Goal: Information Seeking & Learning: Learn about a topic

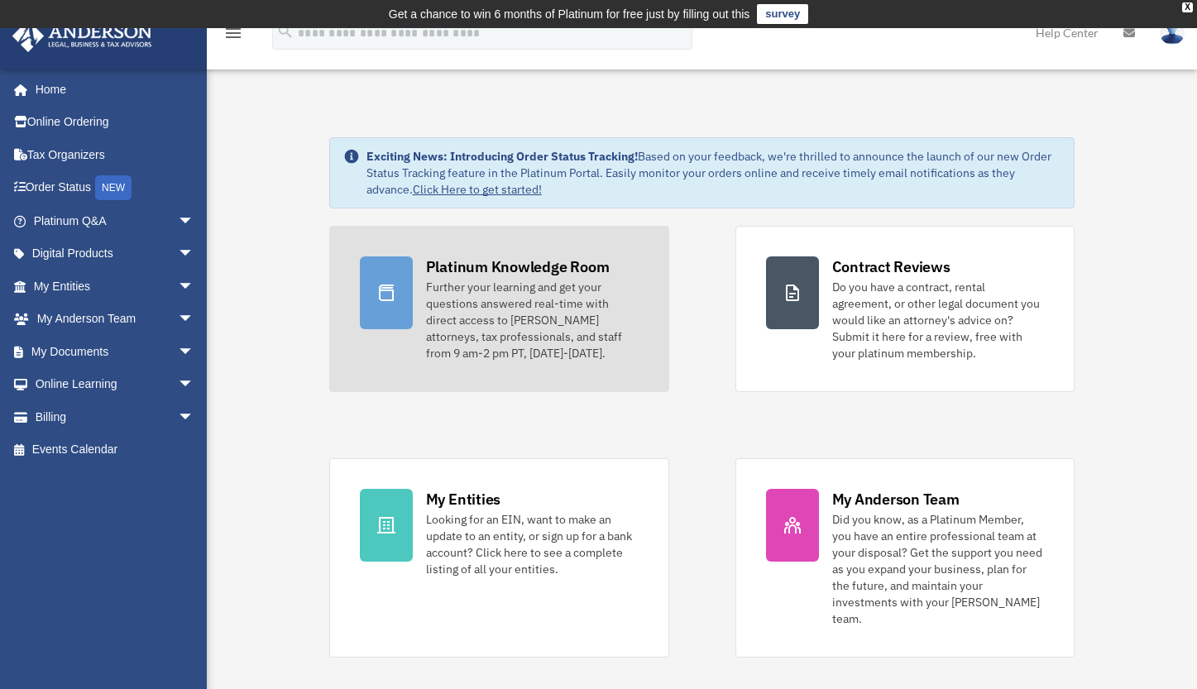
click at [461, 289] on div "Further your learning and get your questions answered real-time with direct acc…" at bounding box center [532, 320] width 213 height 83
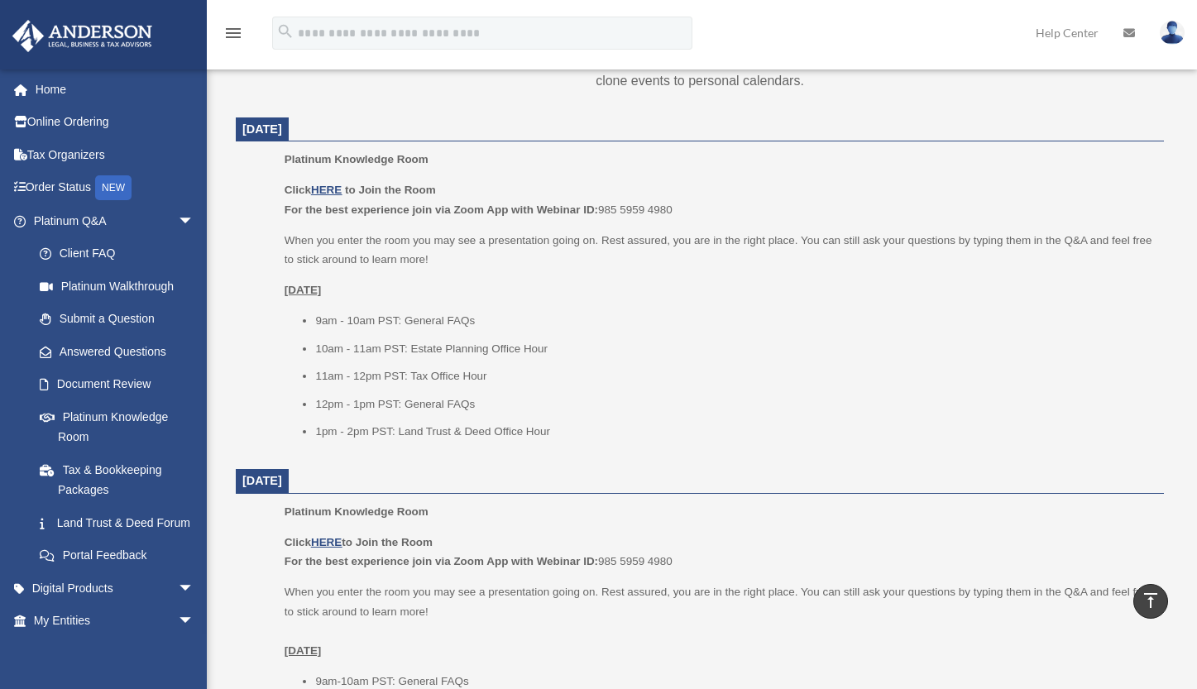
scroll to position [767, 0]
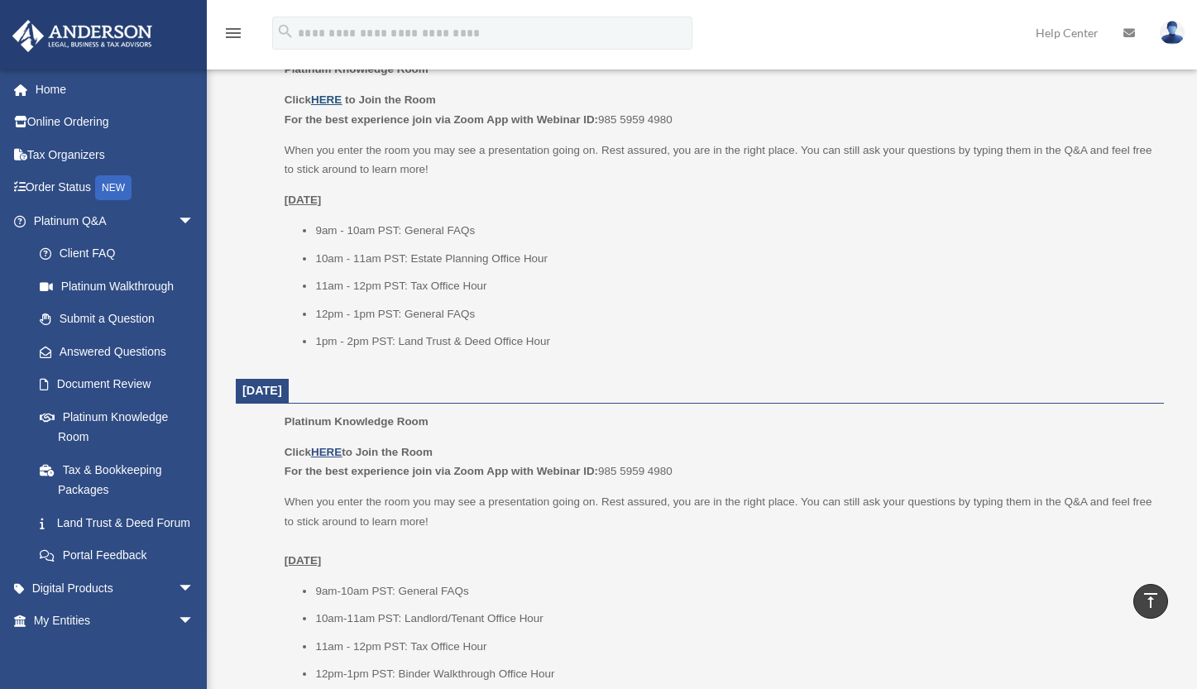
click at [334, 101] on u "HERE" at bounding box center [326, 99] width 31 height 12
click at [89, 357] on link "Answered Questions" at bounding box center [121, 351] width 196 height 33
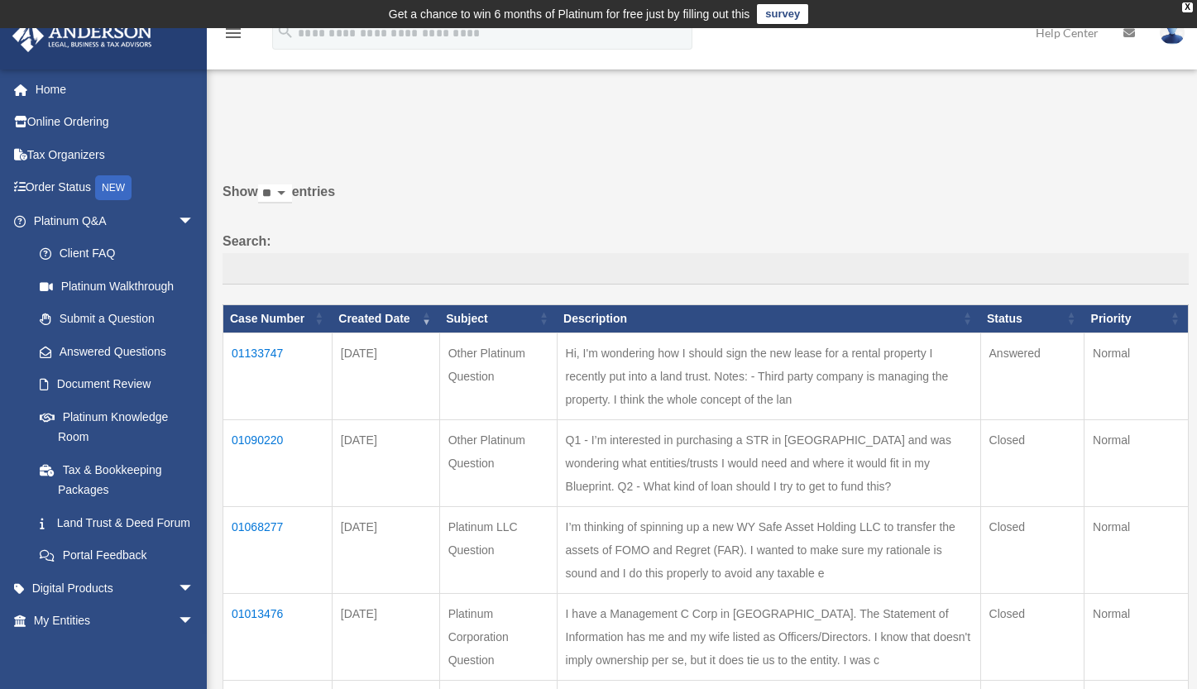
click at [276, 366] on td "01133747" at bounding box center [277, 376] width 109 height 87
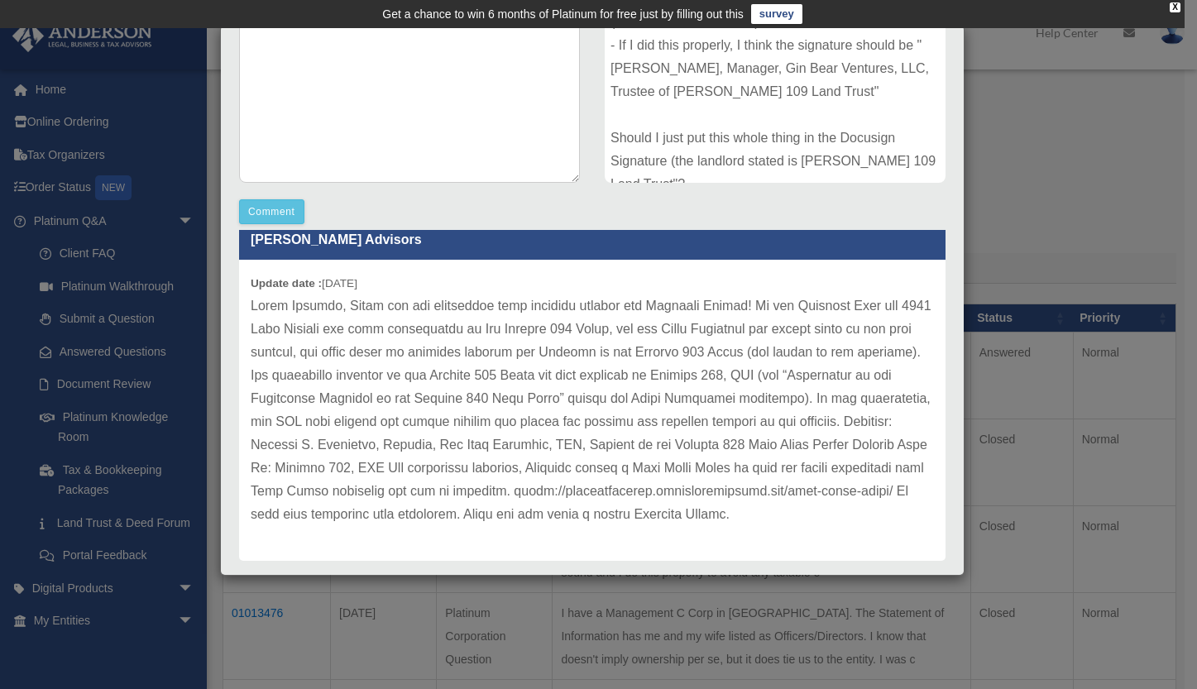
scroll to position [180, 0]
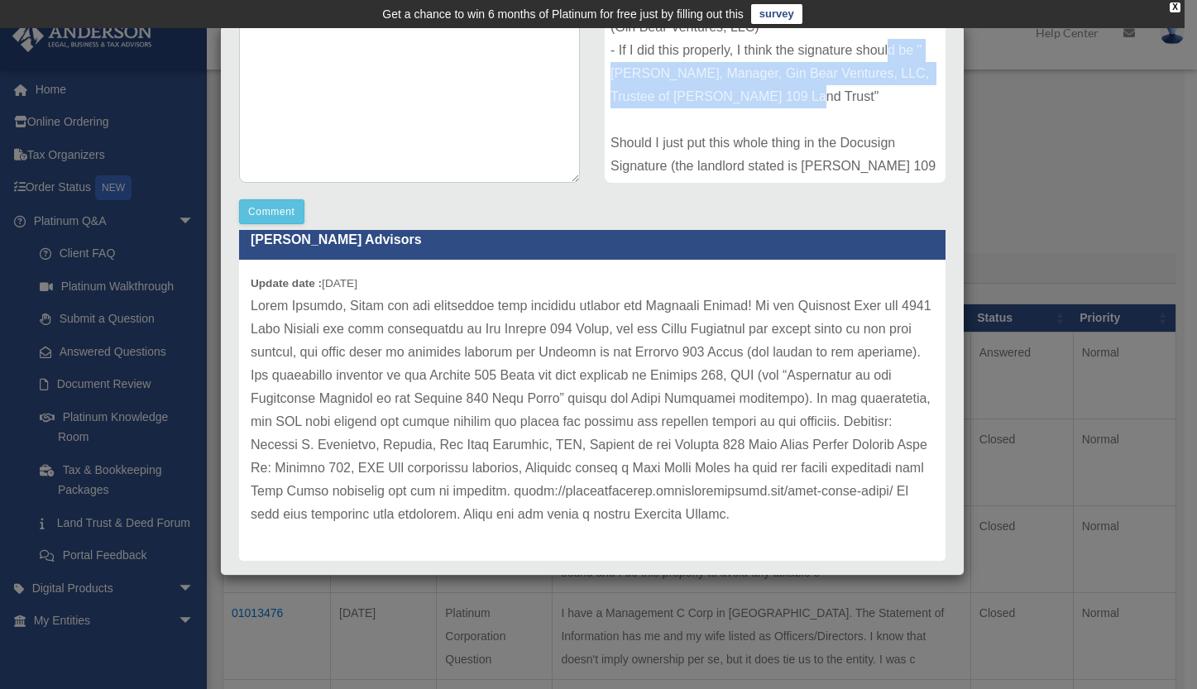
drag, startPoint x: 837, startPoint y: 93, endPoint x: 609, endPoint y: 78, distance: 228.8
click at [609, 78] on div "Hi, I'm wondering how I should sign the new lease for a rental property I recen…" at bounding box center [775, 59] width 341 height 248
copy div "Eduardo Buenviaje, Manager, Gin Bear Ventures, LLC, Trustee of Seybold 109 Land…"
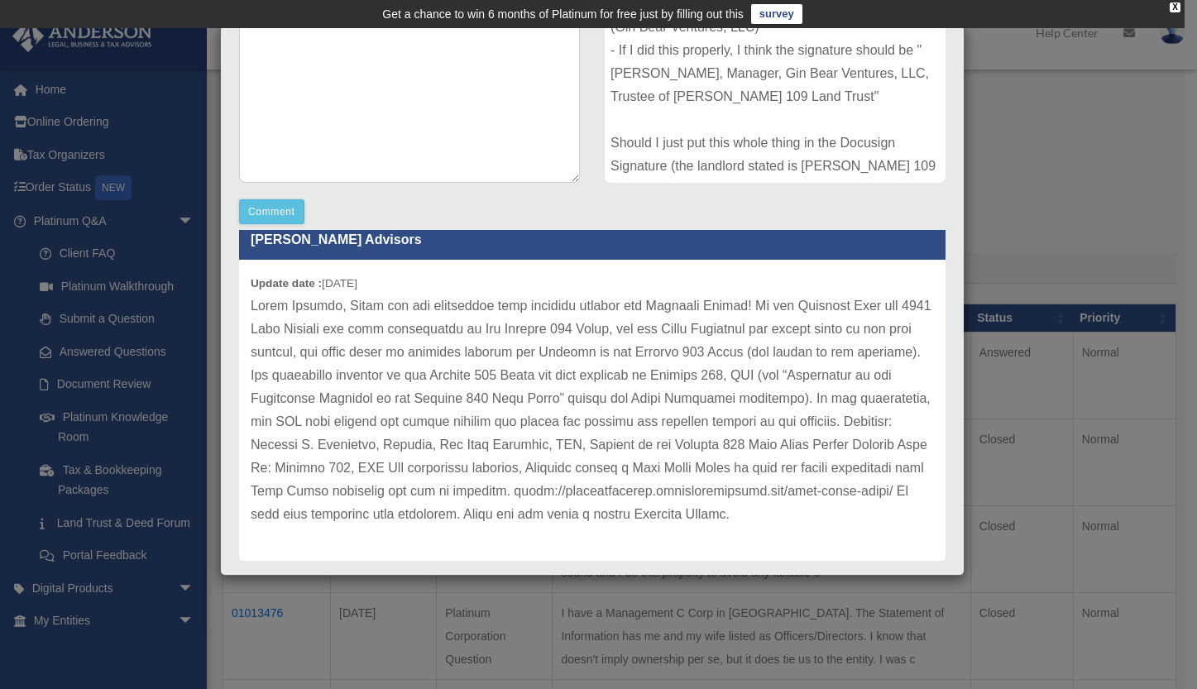
click at [796, 194] on div "Case Description" at bounding box center [775, 42] width 366 height 305
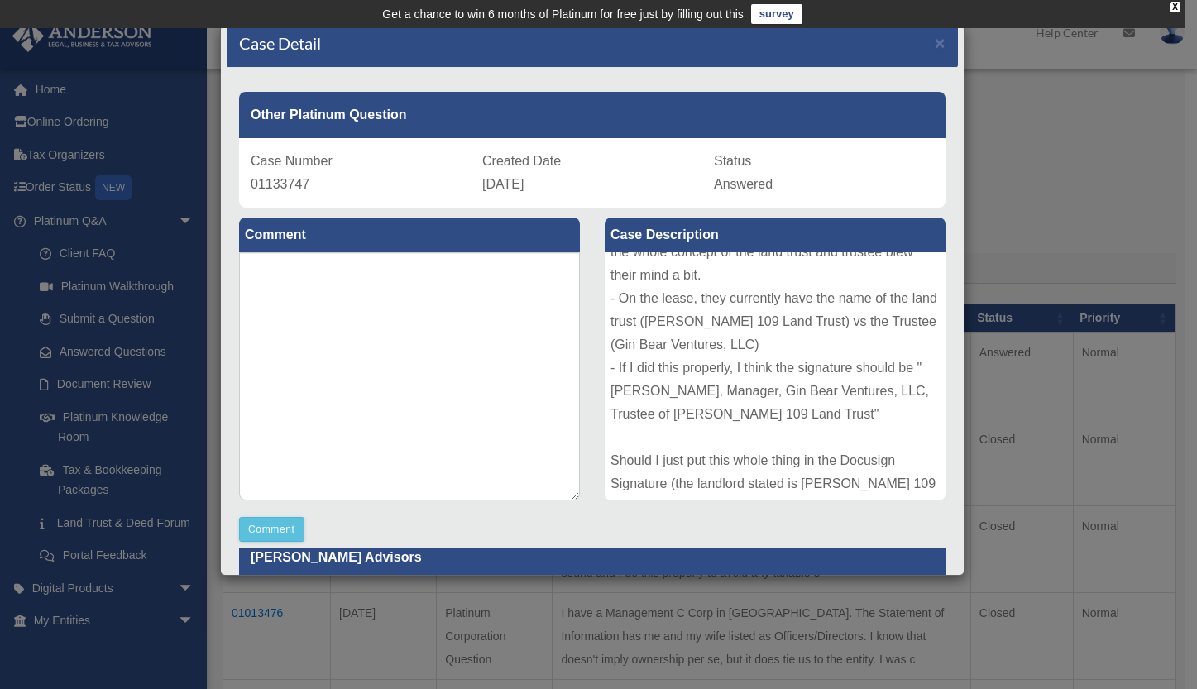
scroll to position [0, 0]
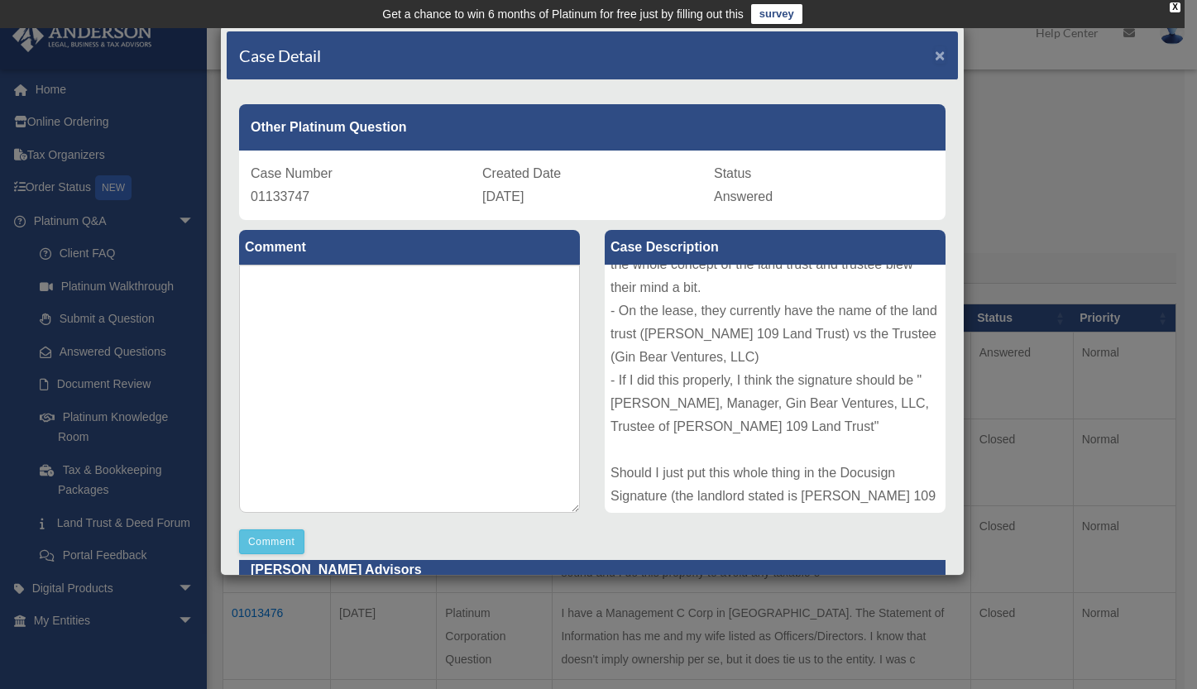
click at [935, 59] on span "×" at bounding box center [940, 54] width 11 height 19
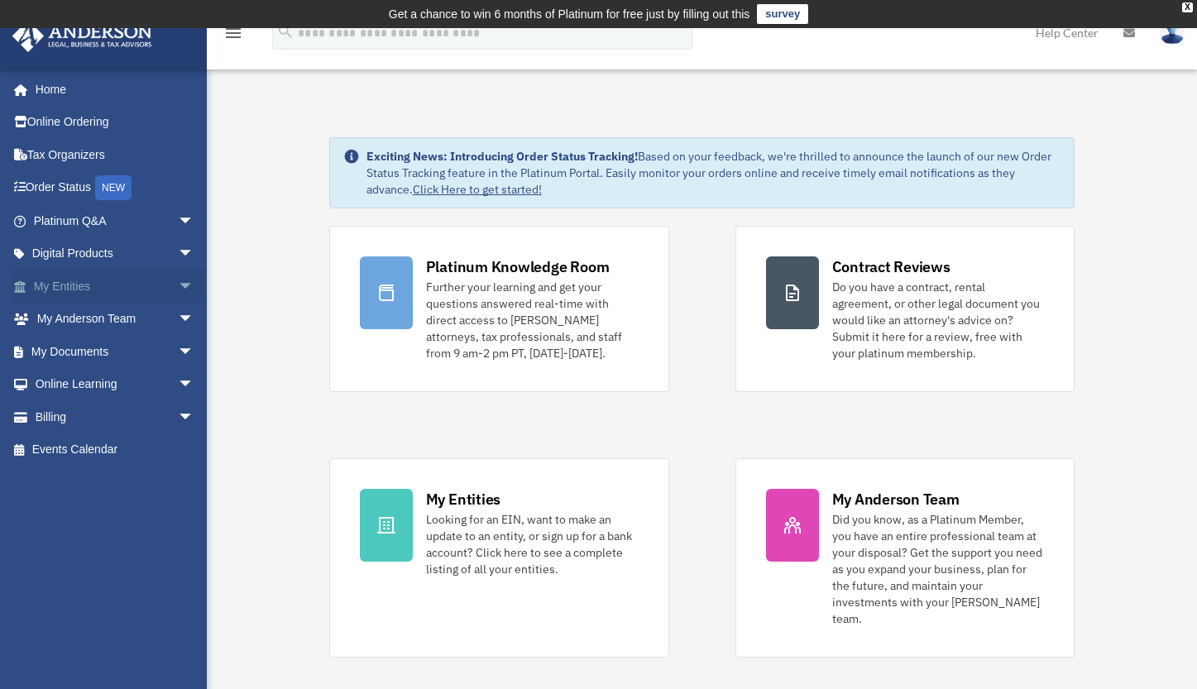
click at [58, 282] on link "My Entities arrow_drop_down" at bounding box center [116, 286] width 208 height 33
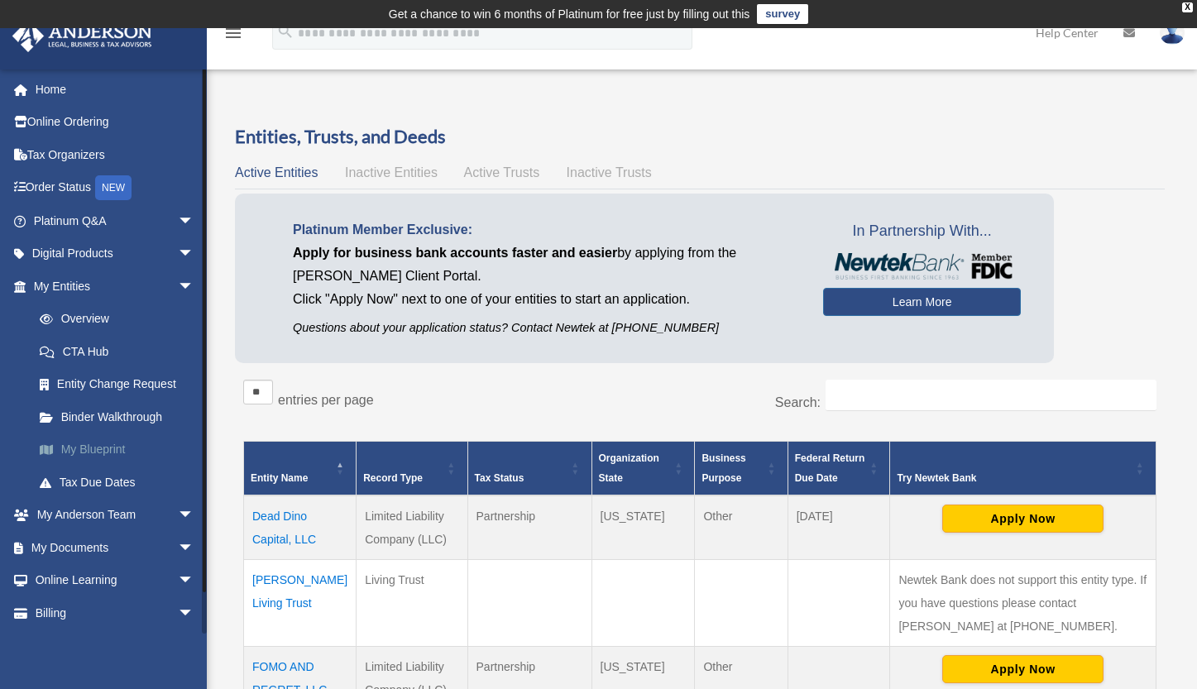
drag, startPoint x: 125, startPoint y: 445, endPoint x: 140, endPoint y: 442, distance: 15.3
click at [125, 445] on link "My Blueprint" at bounding box center [121, 449] width 196 height 33
